Goal: Task Accomplishment & Management: Complete application form

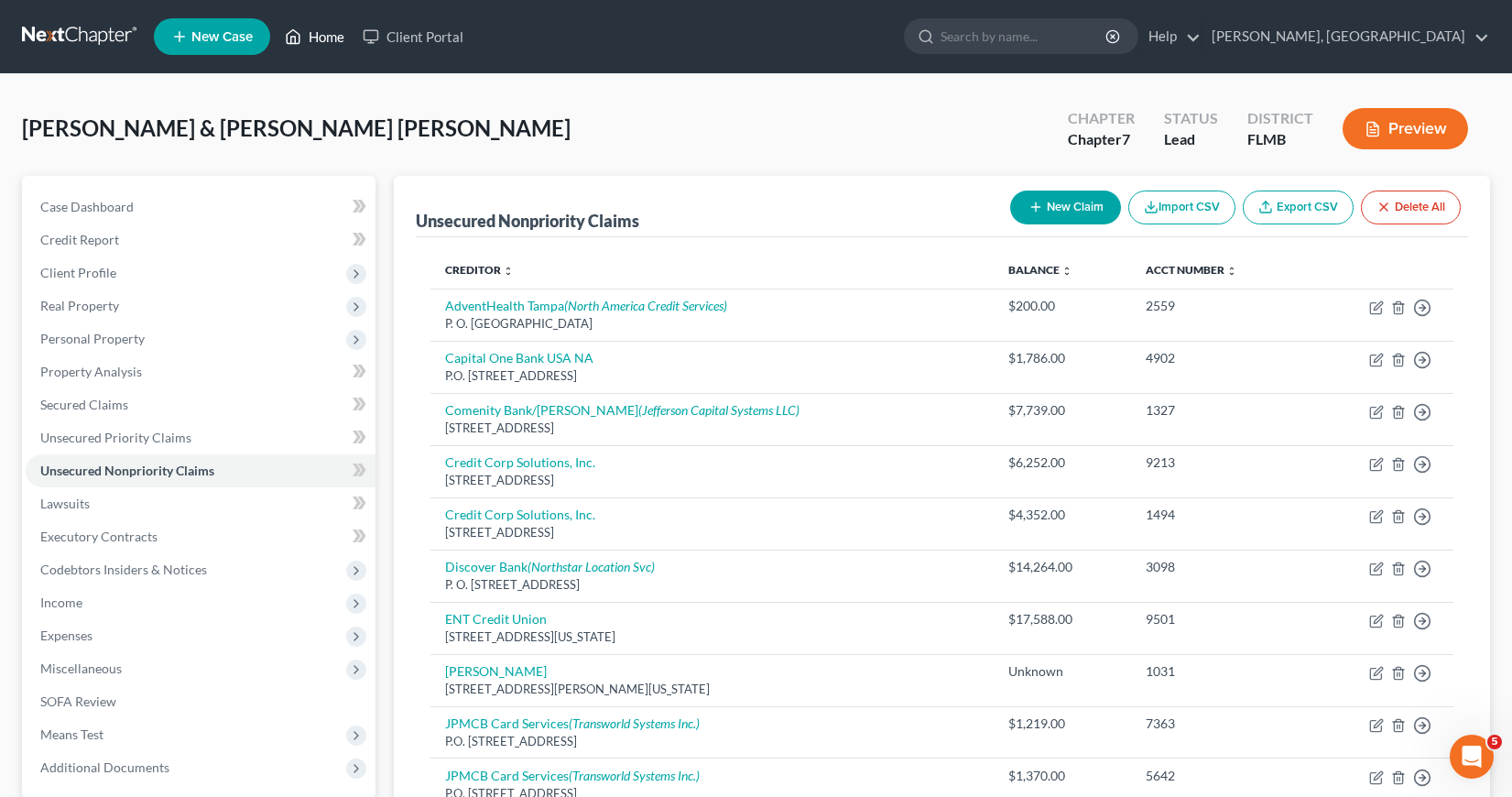
click at [320, 38] on link "Home" at bounding box center [315, 37] width 78 height 33
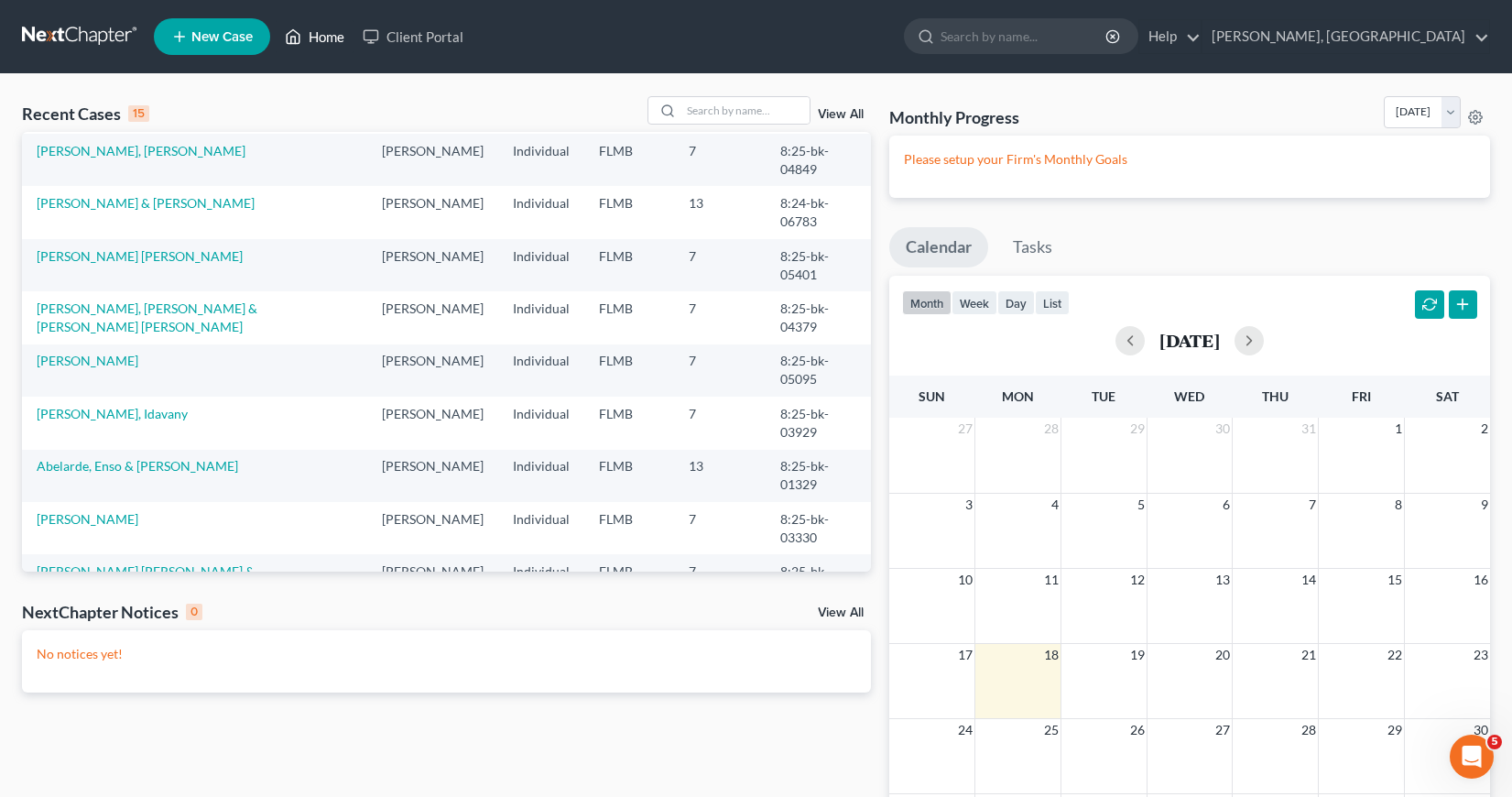
scroll to position [275, 0]
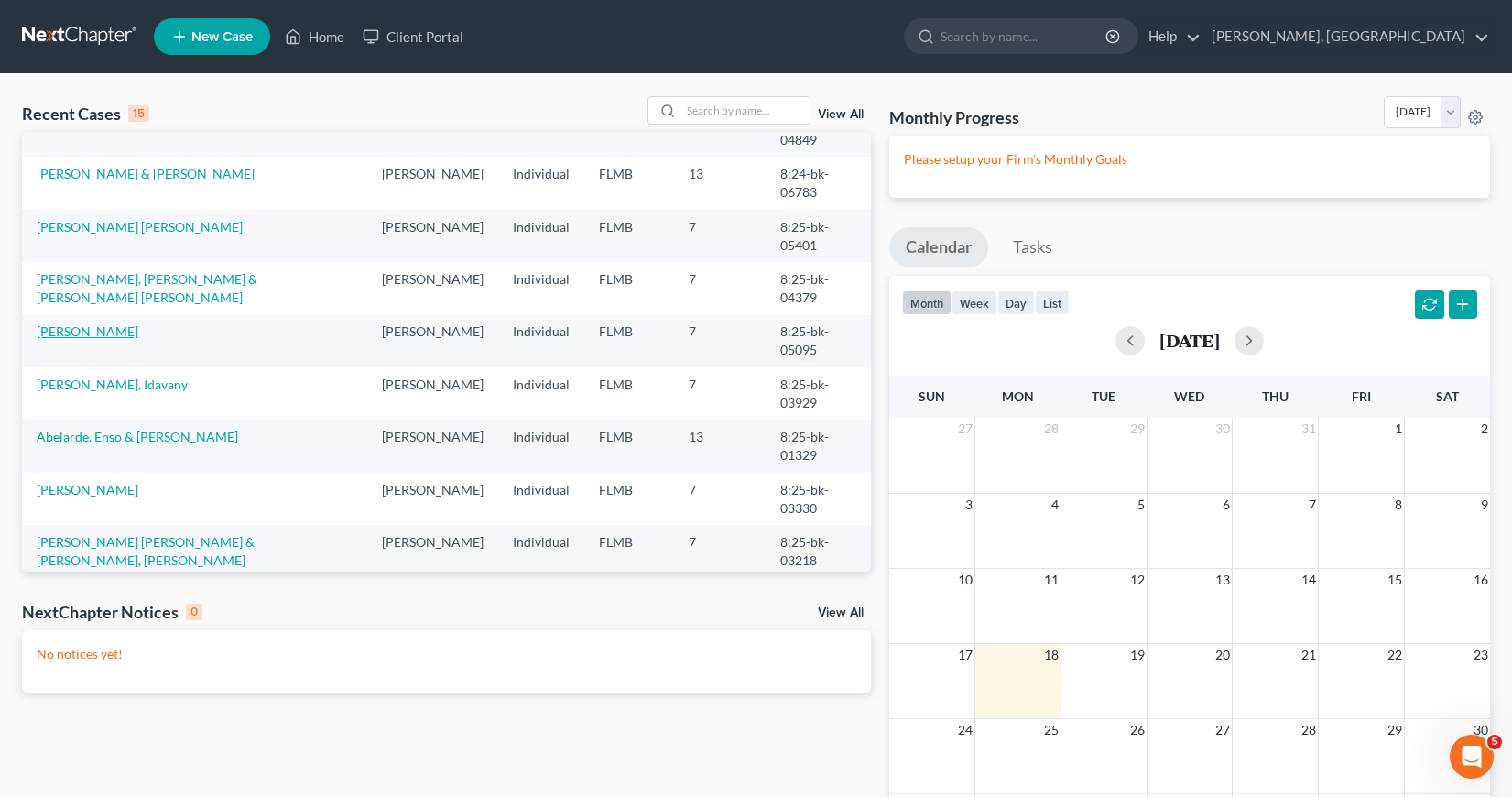
click at [90, 329] on link "[PERSON_NAME]" at bounding box center [88, 331] width 101 height 16
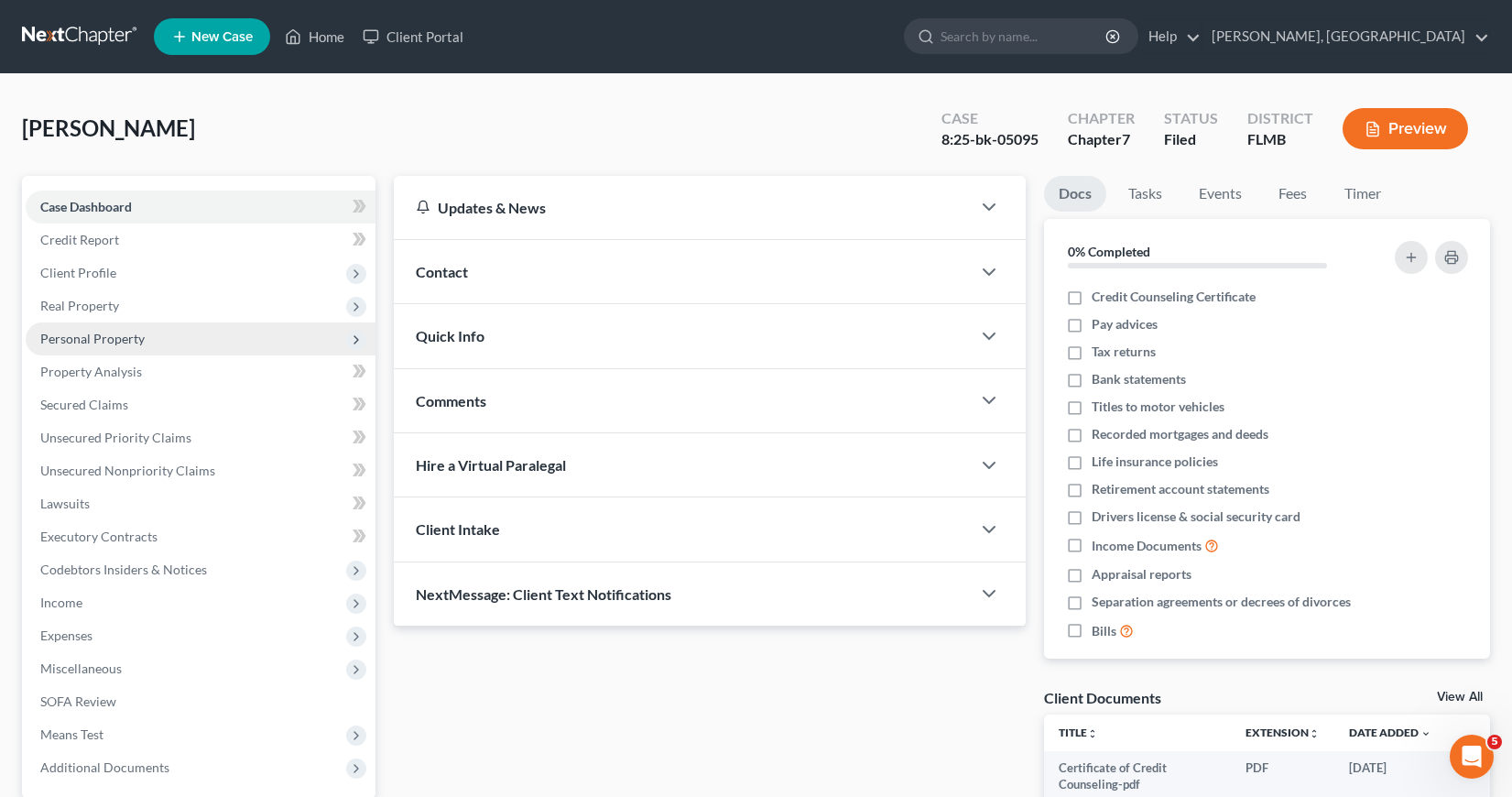
click at [95, 339] on span "Personal Property" at bounding box center [92, 339] width 104 height 16
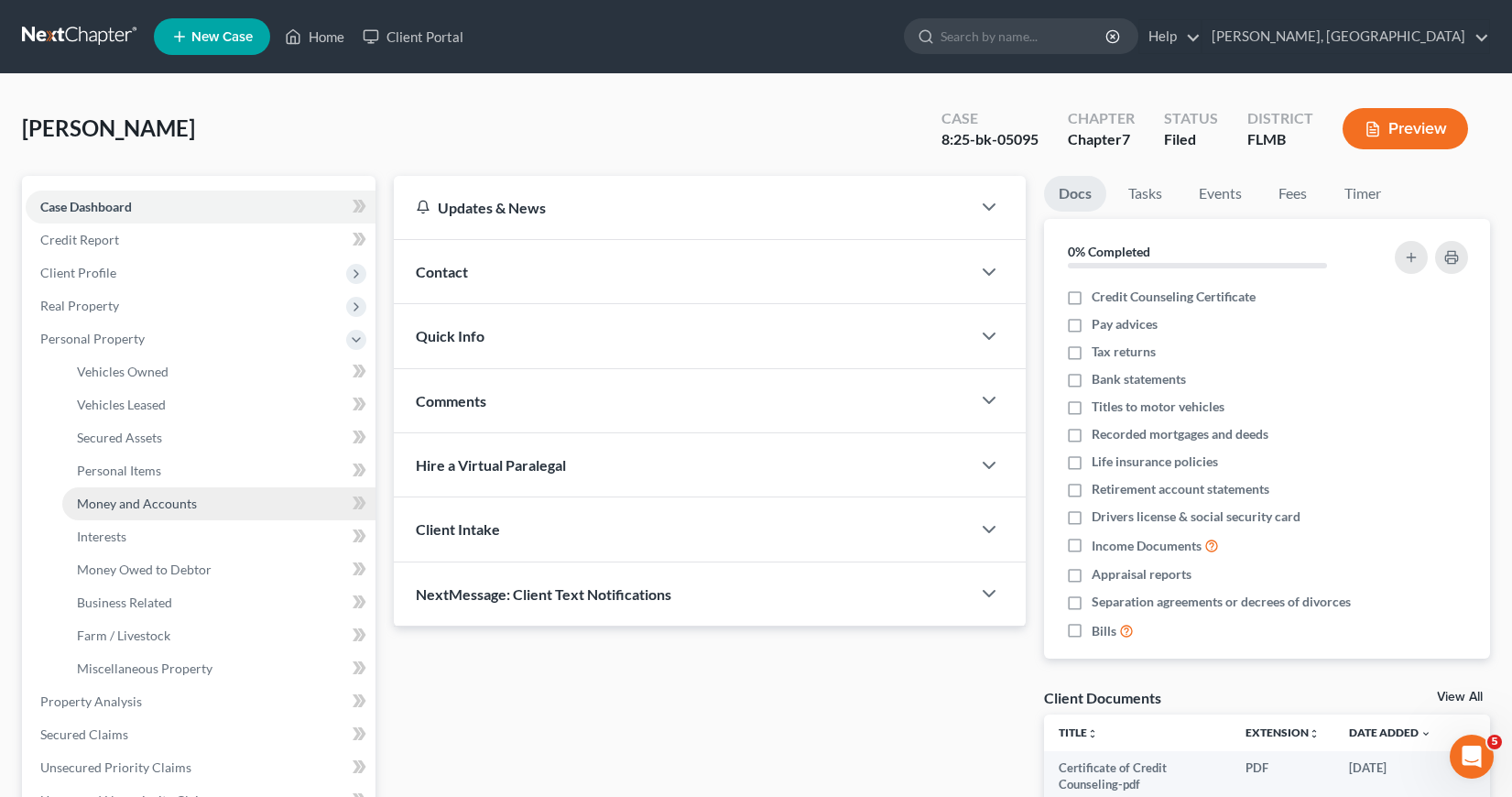
click at [139, 505] on span "Money and Accounts" at bounding box center [137, 503] width 120 height 16
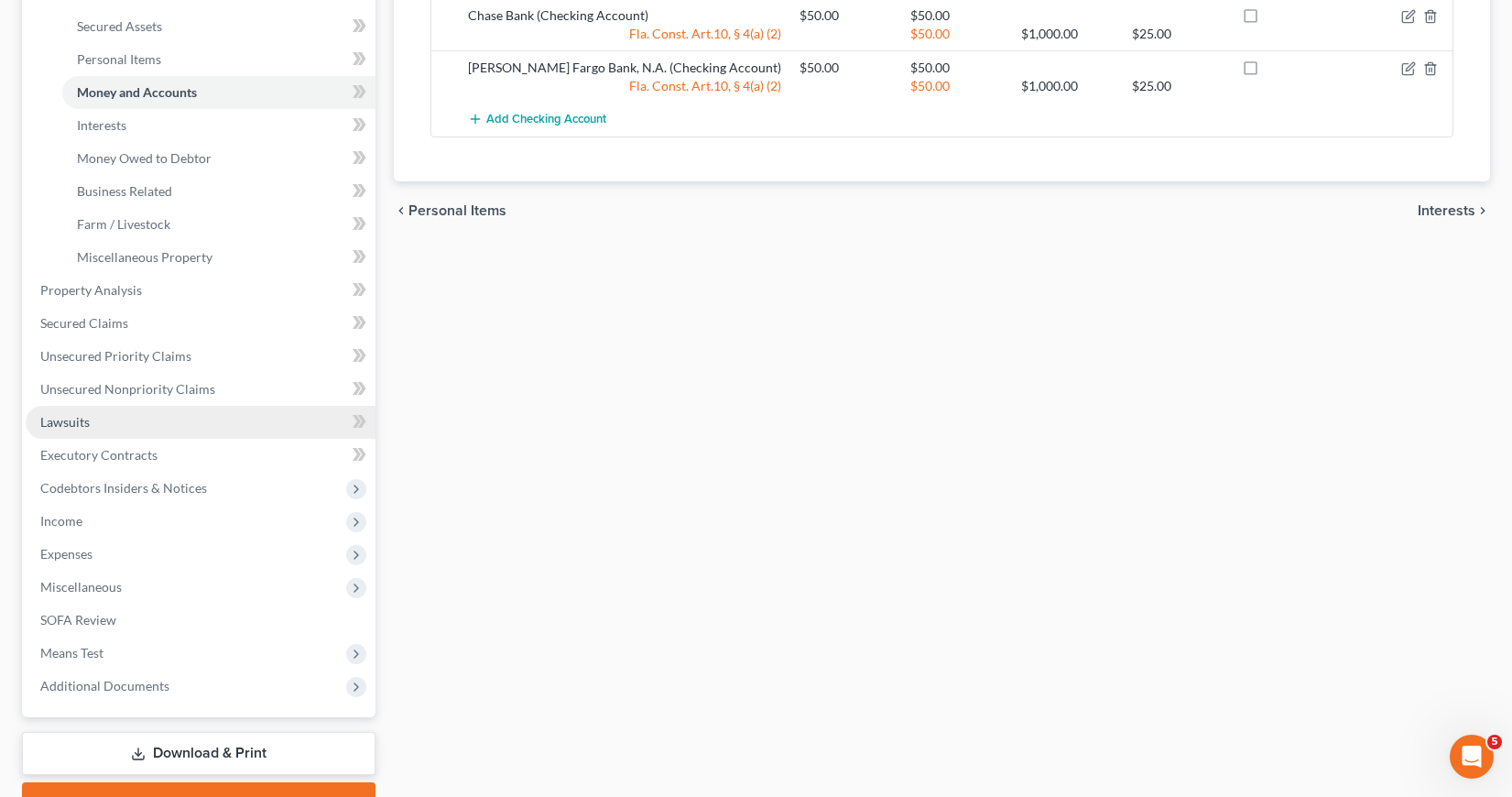
scroll to position [458, 0]
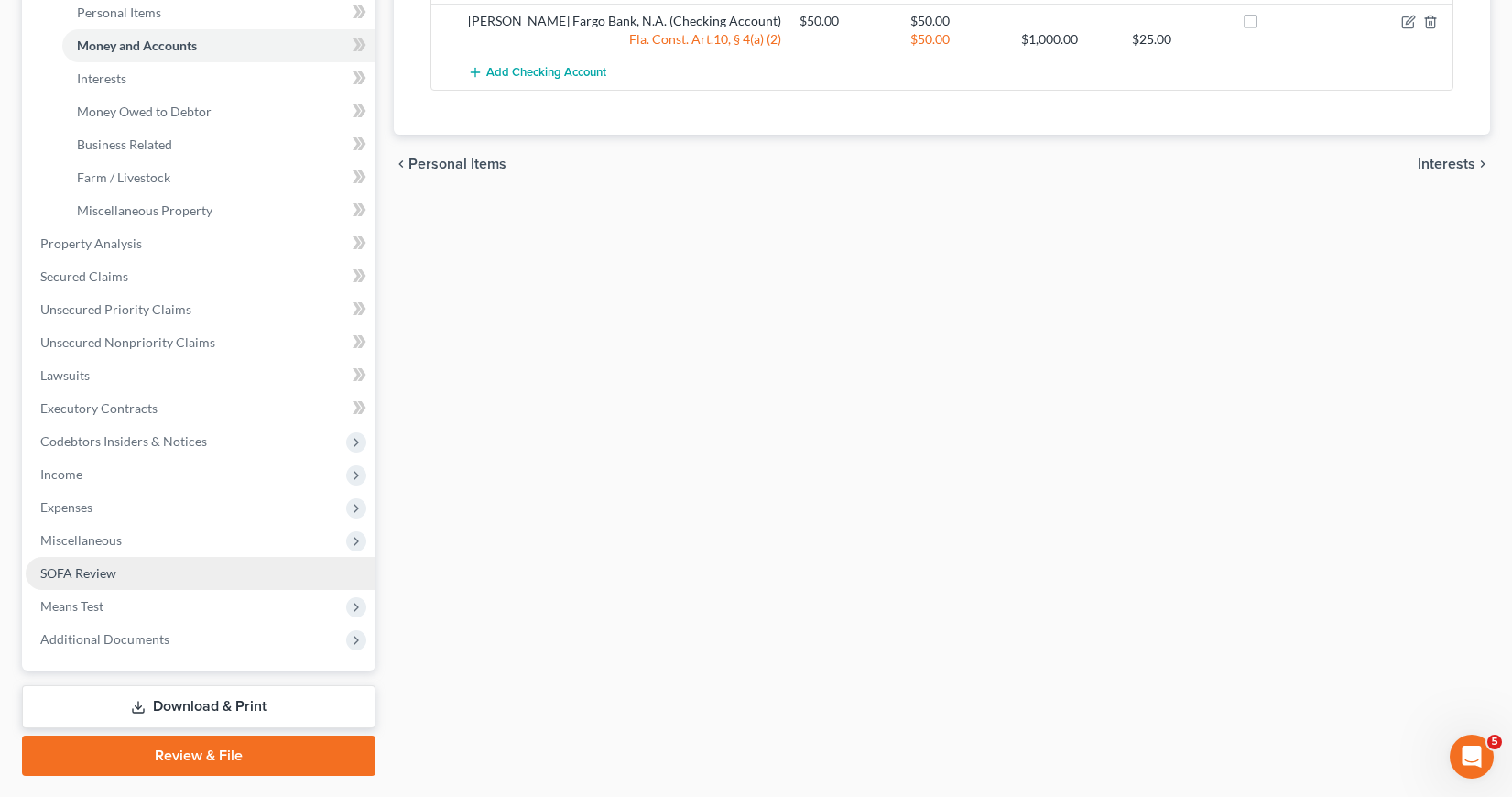
click at [97, 573] on span "SOFA Review" at bounding box center [78, 573] width 76 height 16
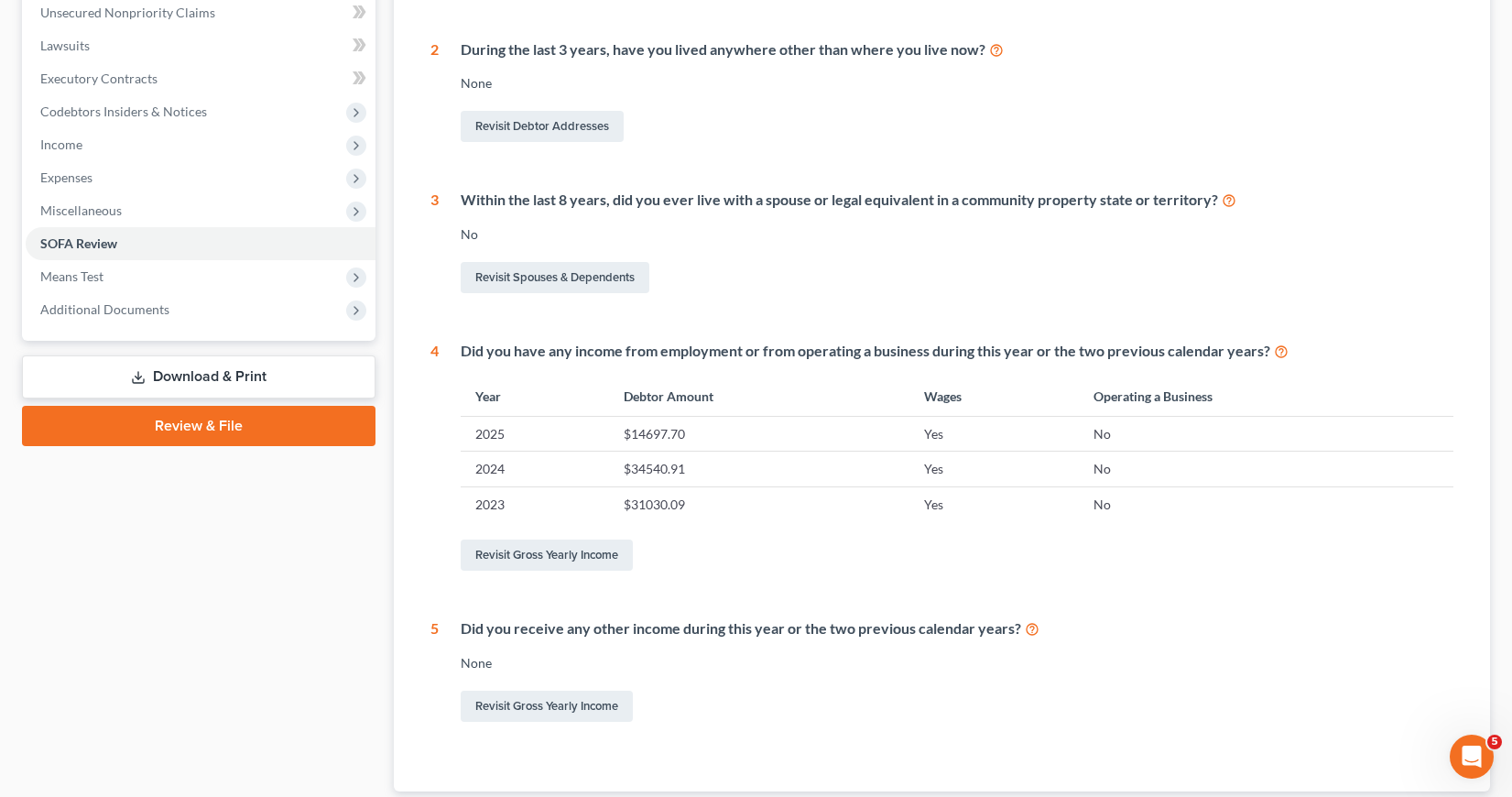
scroll to position [123, 0]
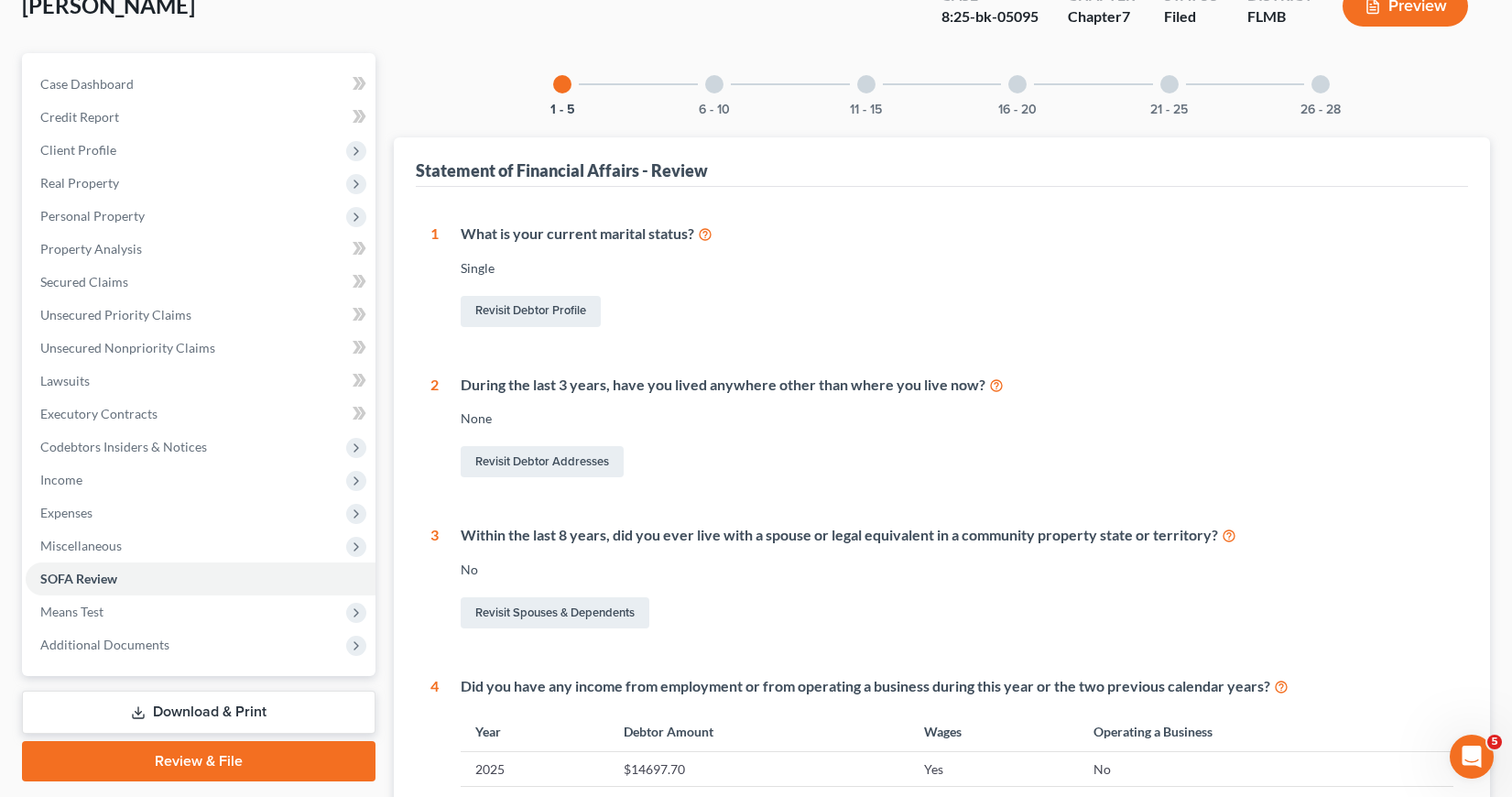
click at [714, 83] on div at bounding box center [714, 84] width 19 height 19
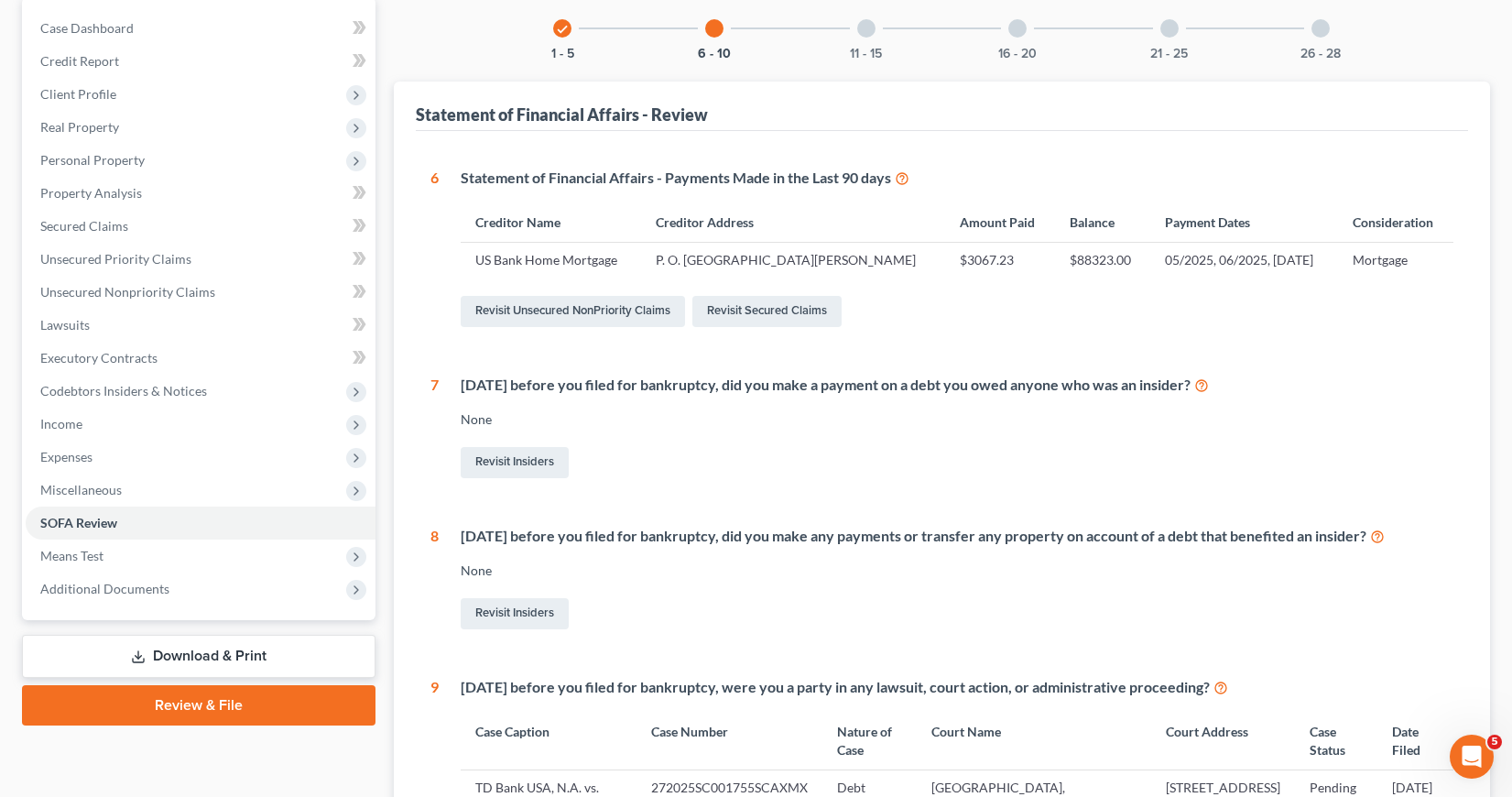
scroll to position [110, 0]
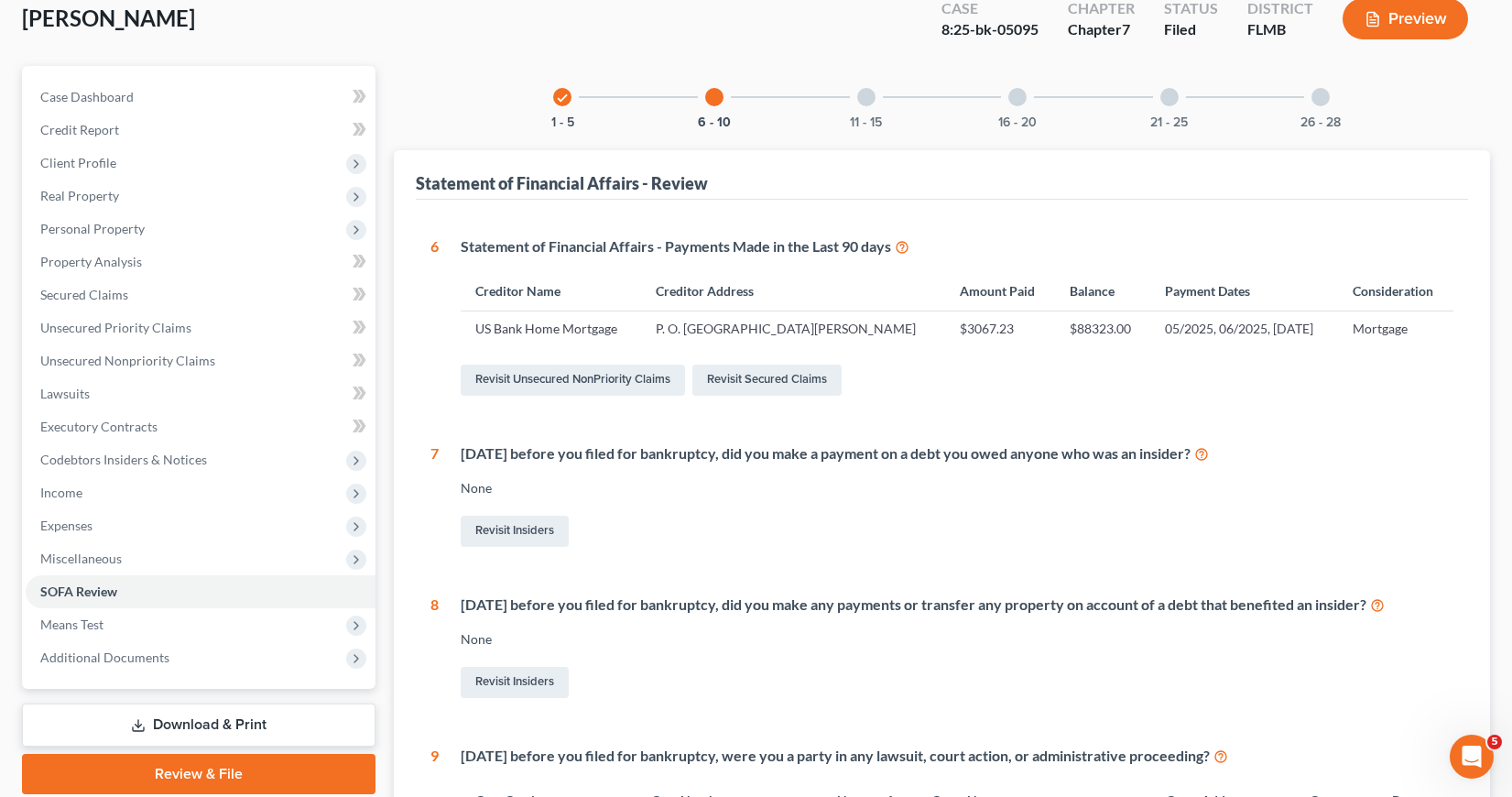
click at [865, 94] on div at bounding box center [866, 97] width 19 height 19
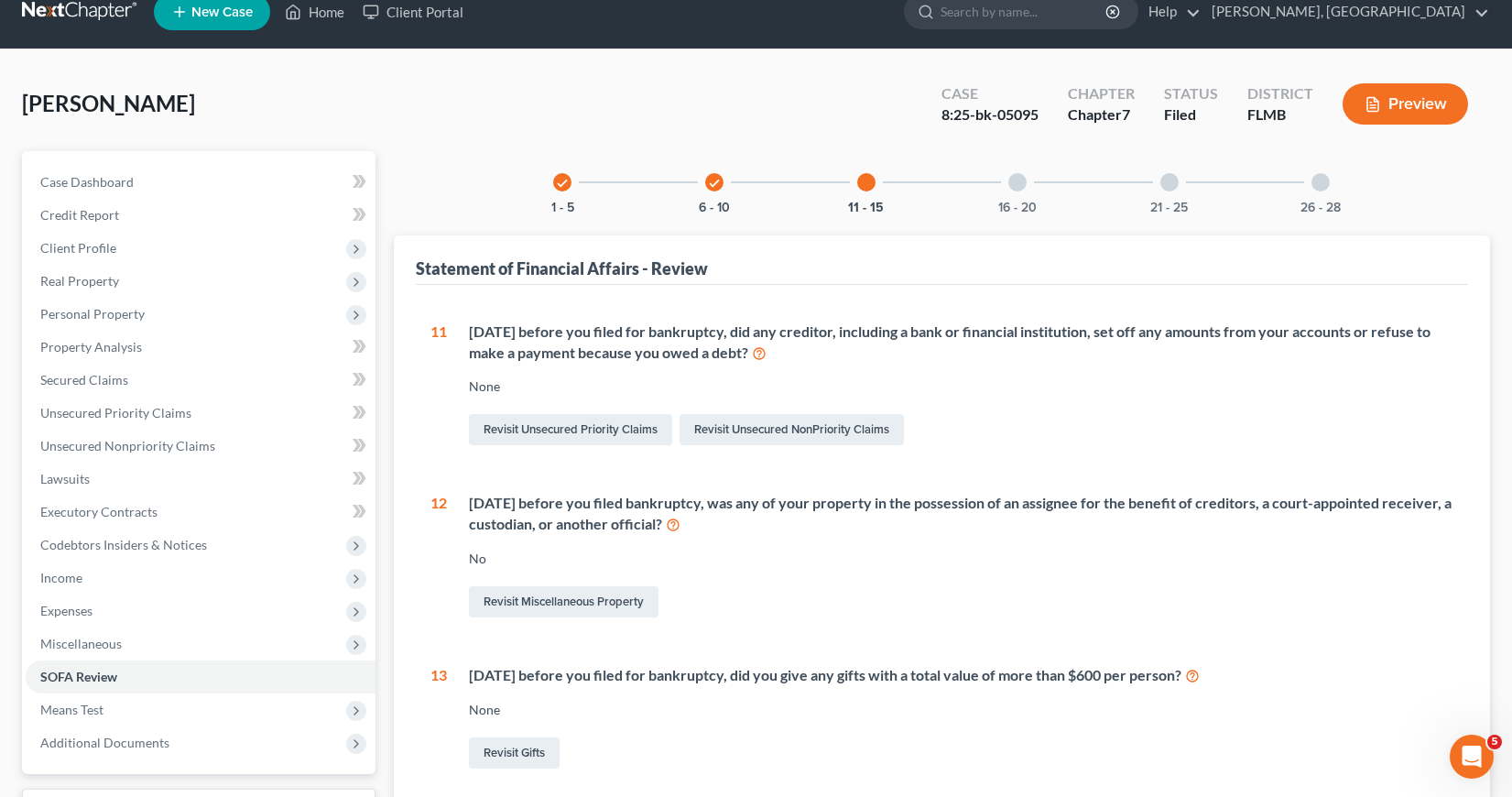
scroll to position [0, 0]
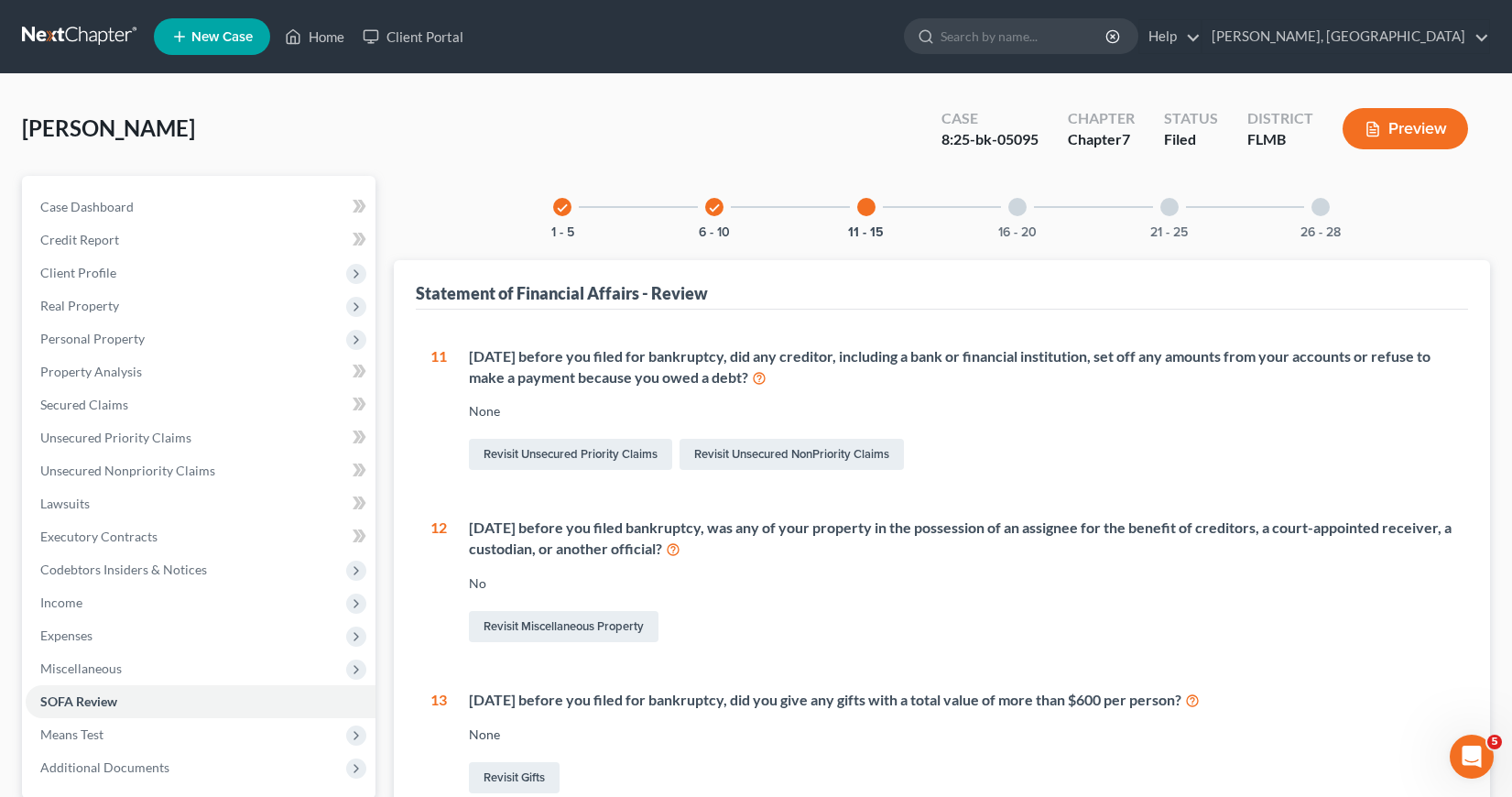
click at [1015, 209] on div at bounding box center [1017, 207] width 19 height 19
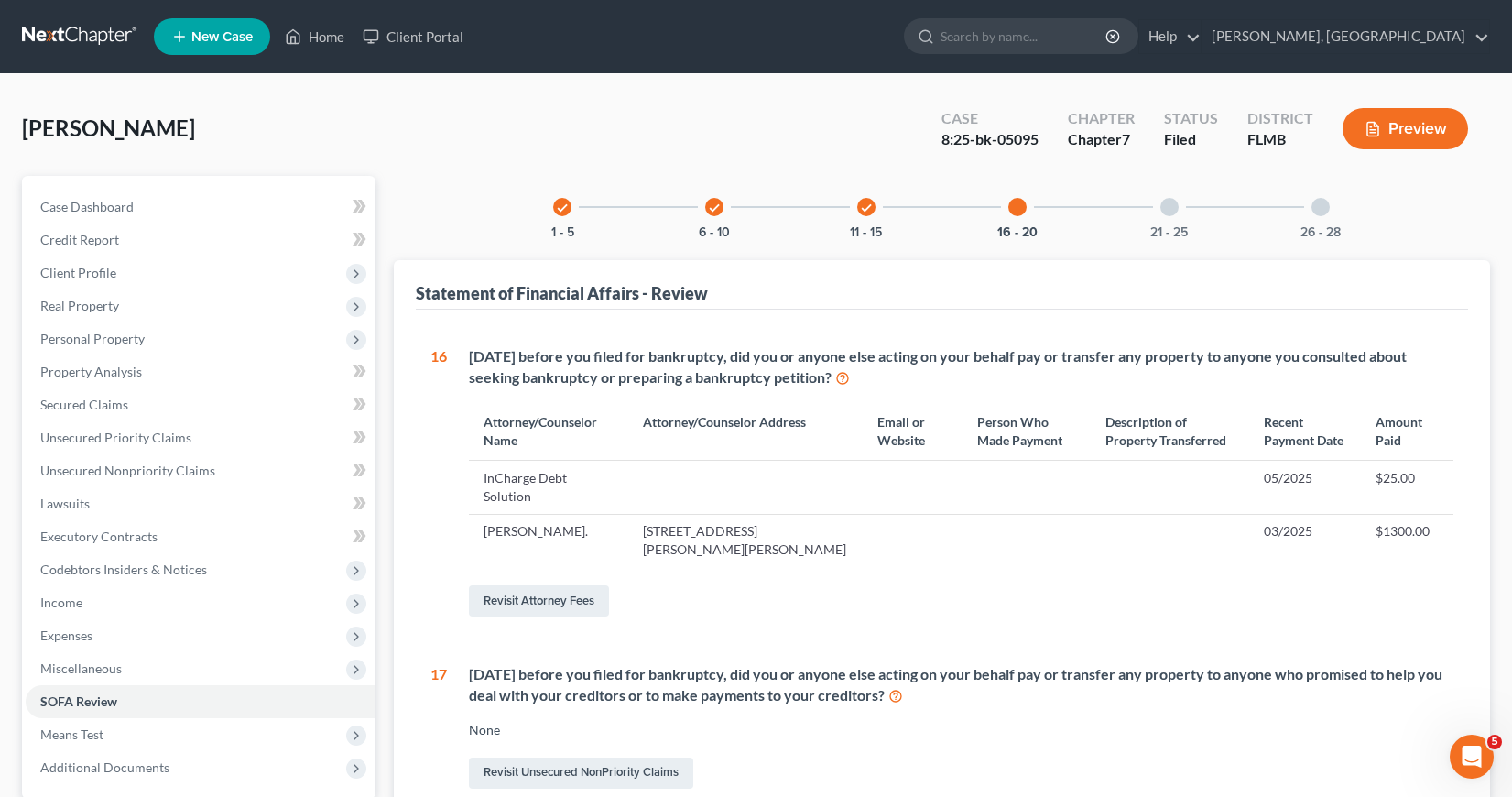
click at [1171, 205] on div at bounding box center [1170, 207] width 19 height 19
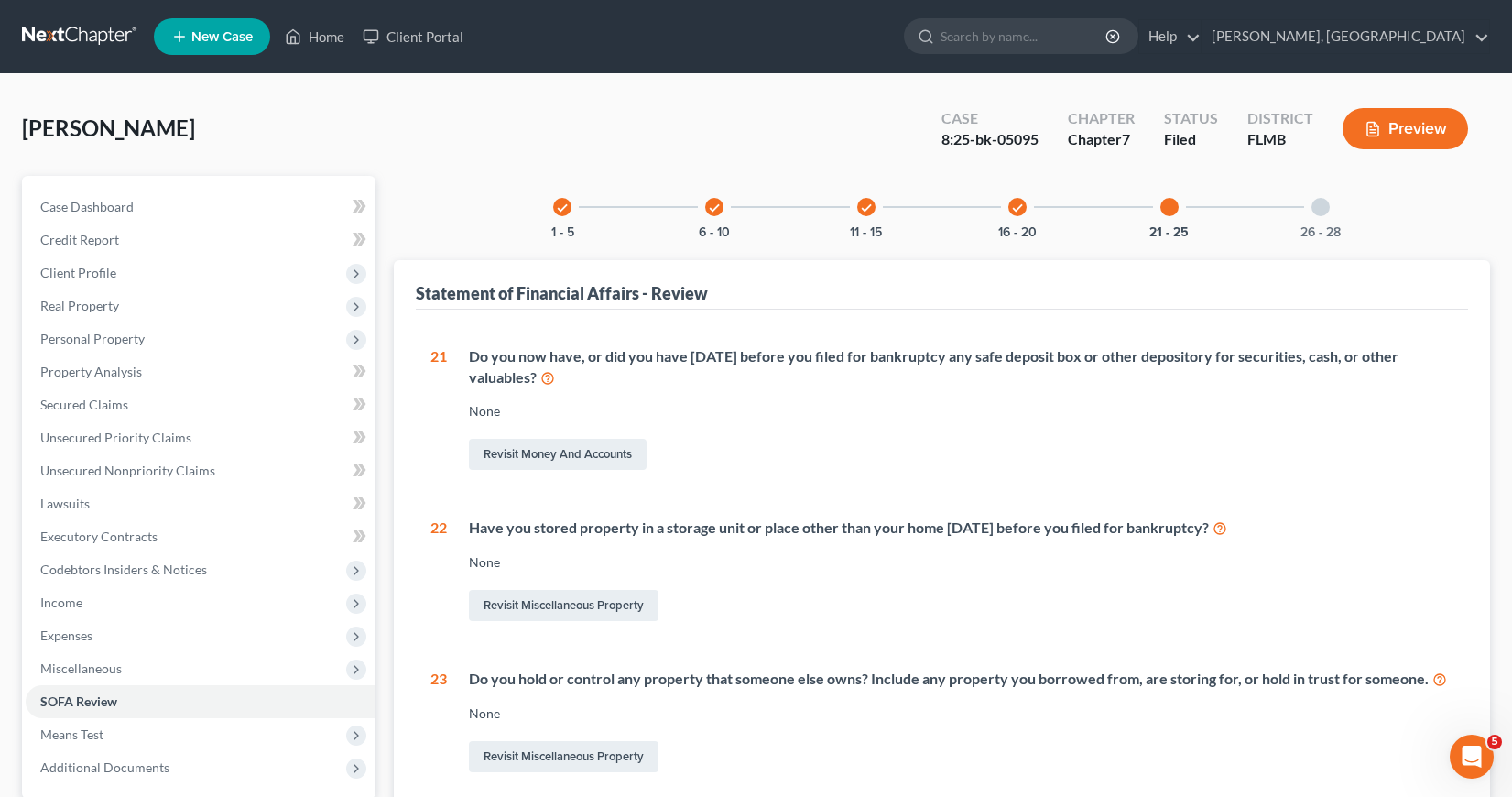
click at [1324, 207] on div at bounding box center [1321, 207] width 19 height 19
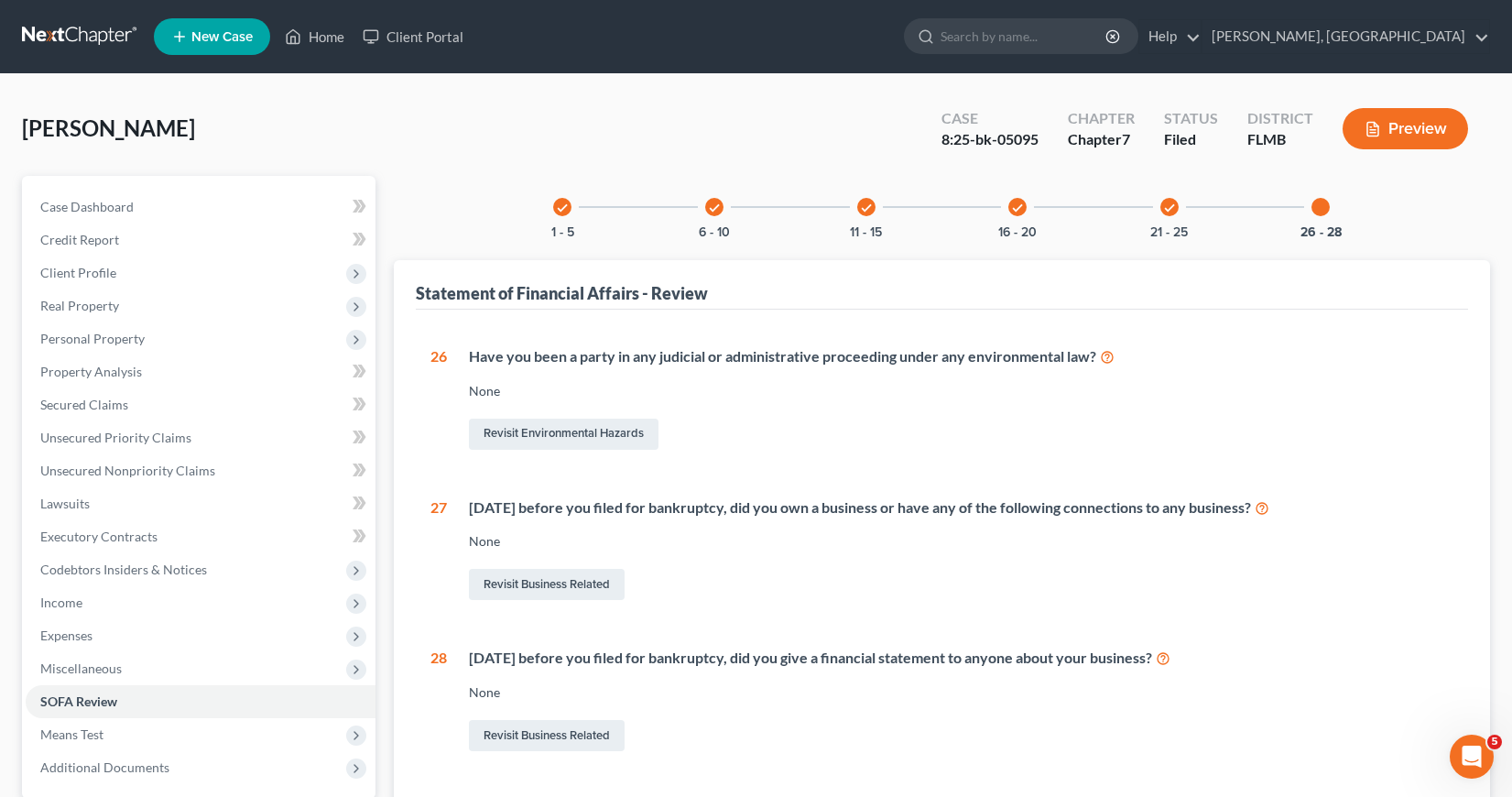
click at [1172, 207] on icon "check" at bounding box center [1170, 208] width 13 height 13
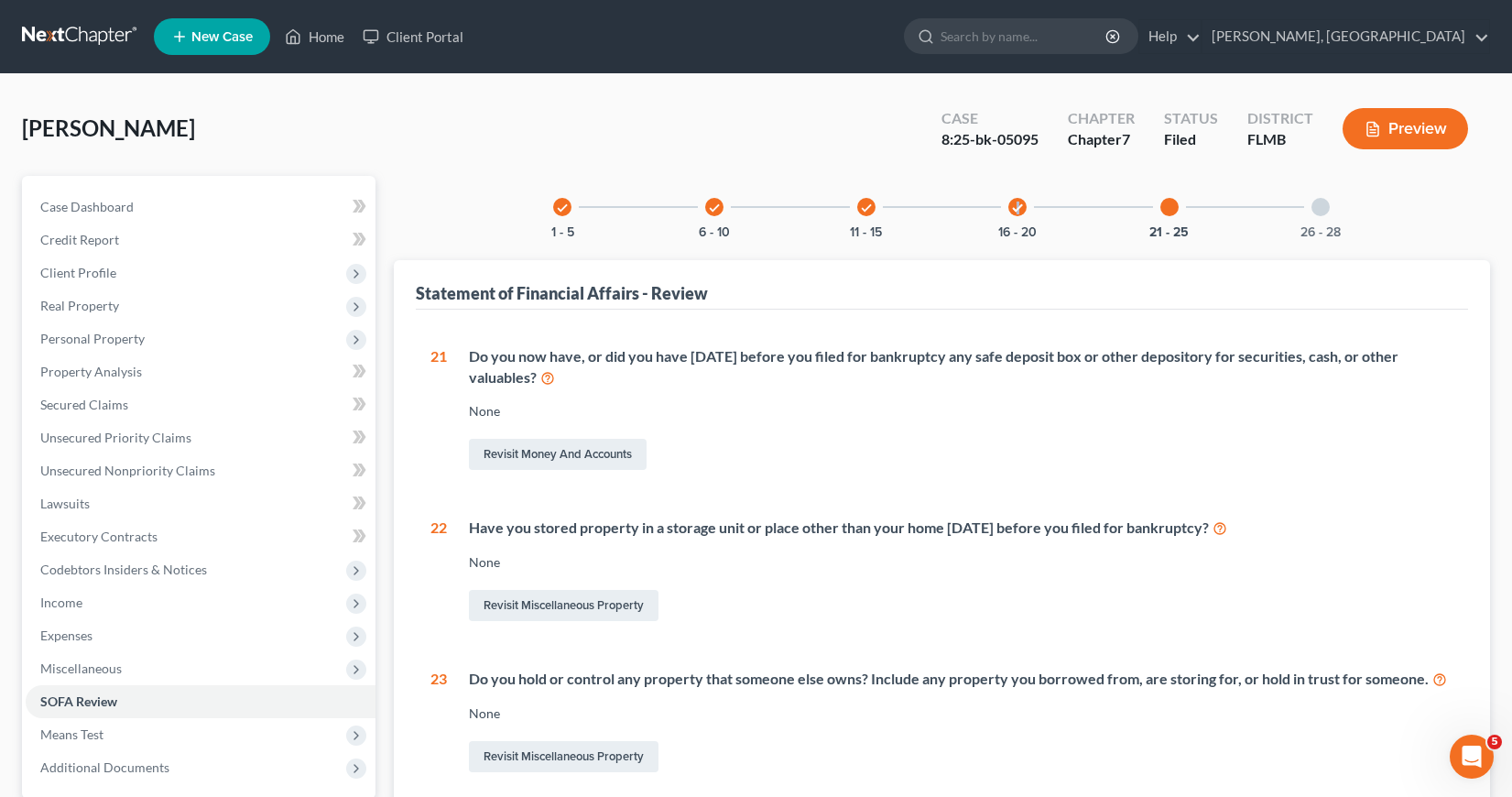
click at [1016, 208] on icon "check" at bounding box center [1017, 208] width 13 height 13
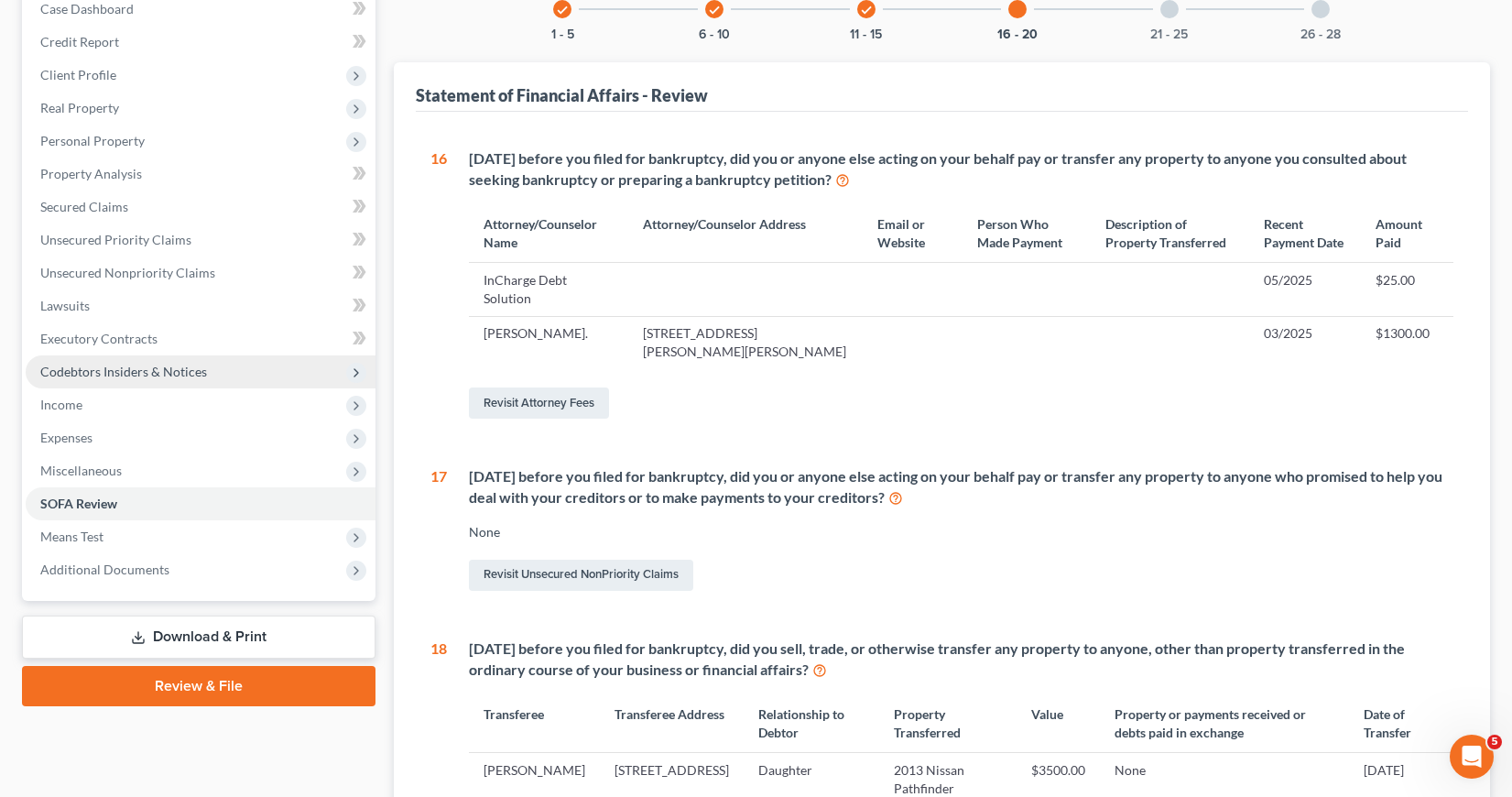
scroll to position [183, 0]
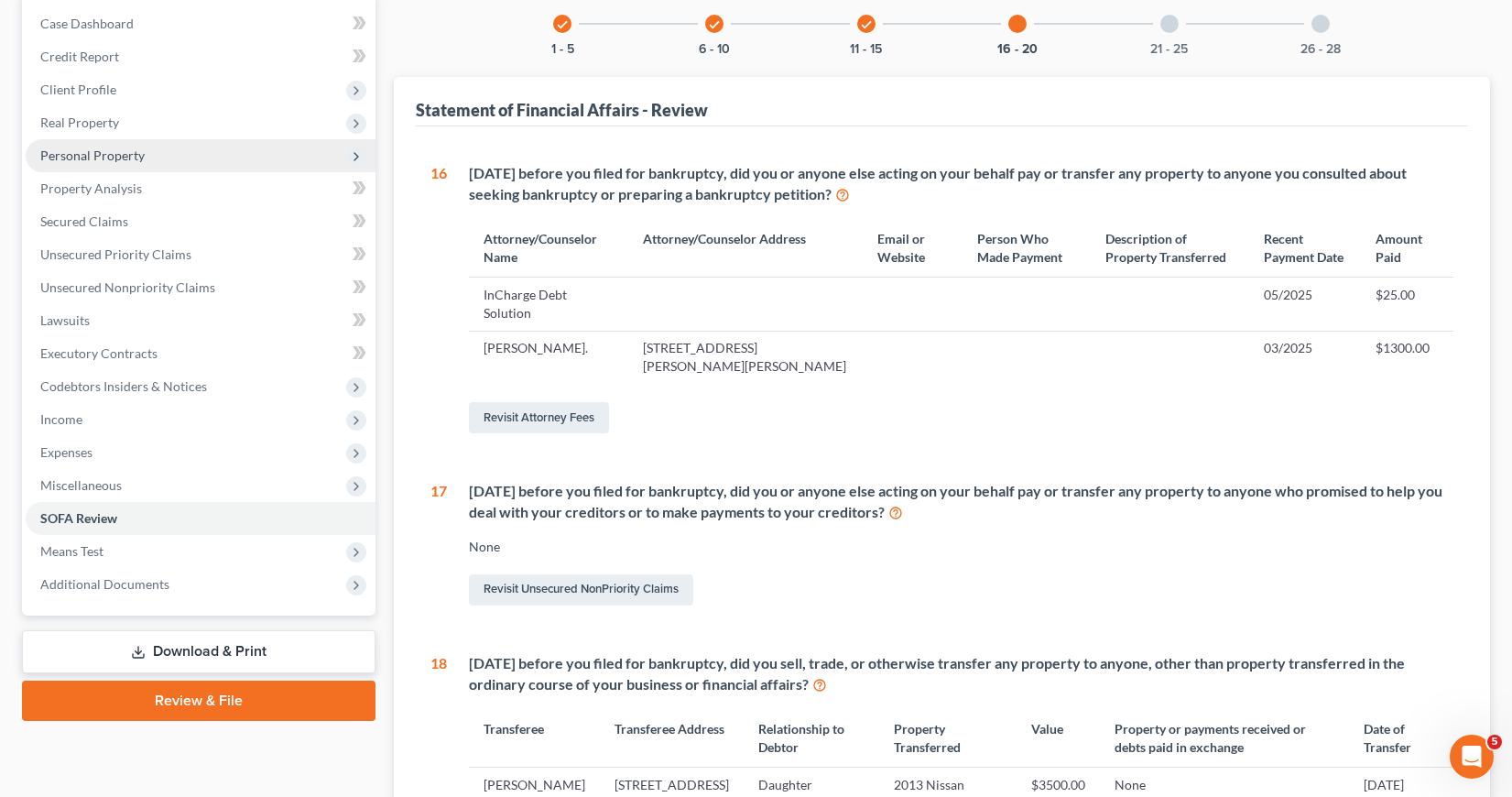
click at [107, 156] on span "Personal Property" at bounding box center [92, 155] width 104 height 16
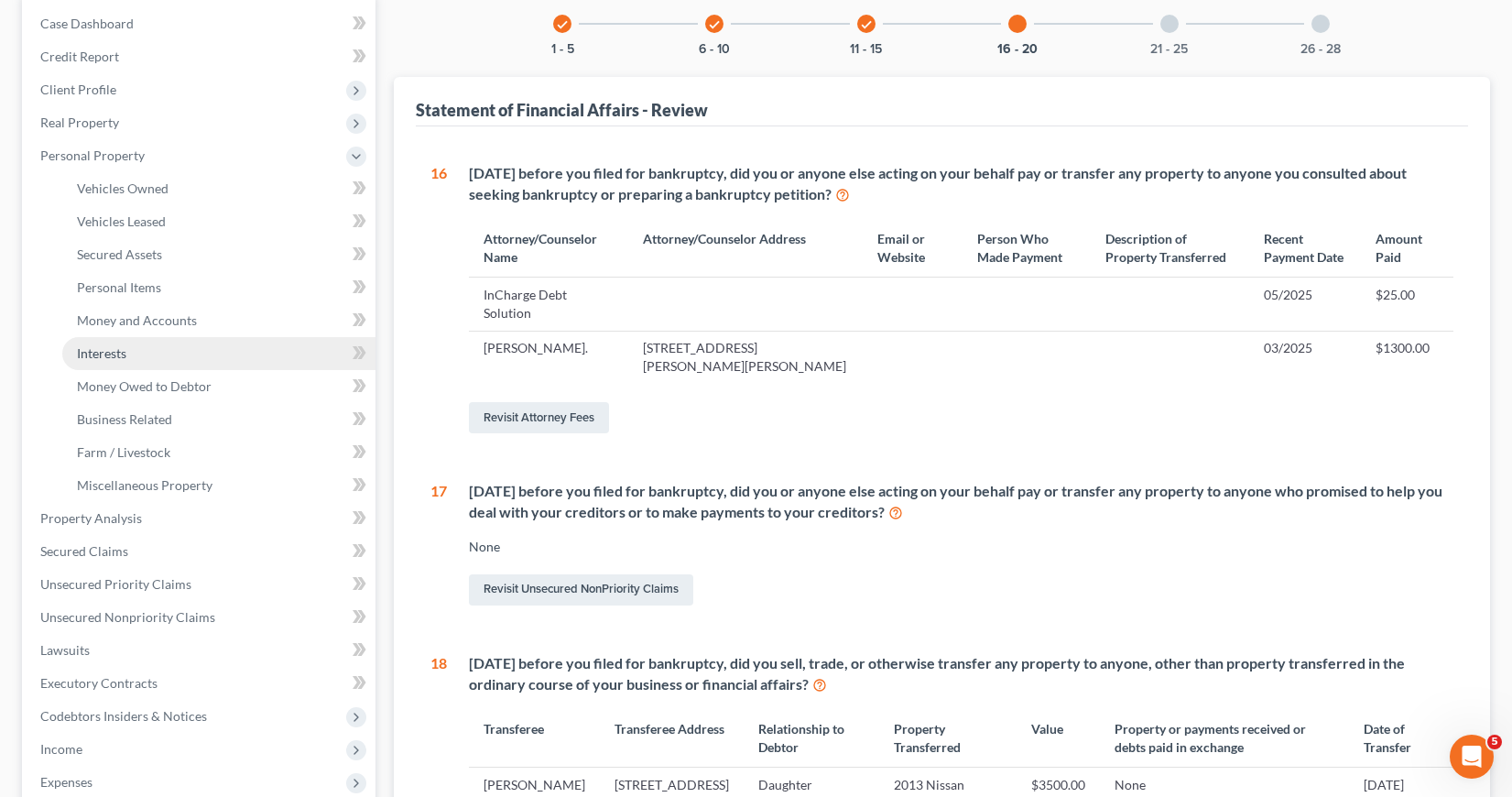
click at [114, 353] on span "Interests" at bounding box center [101, 353] width 50 height 16
